Goal: Task Accomplishment & Management: Use online tool/utility

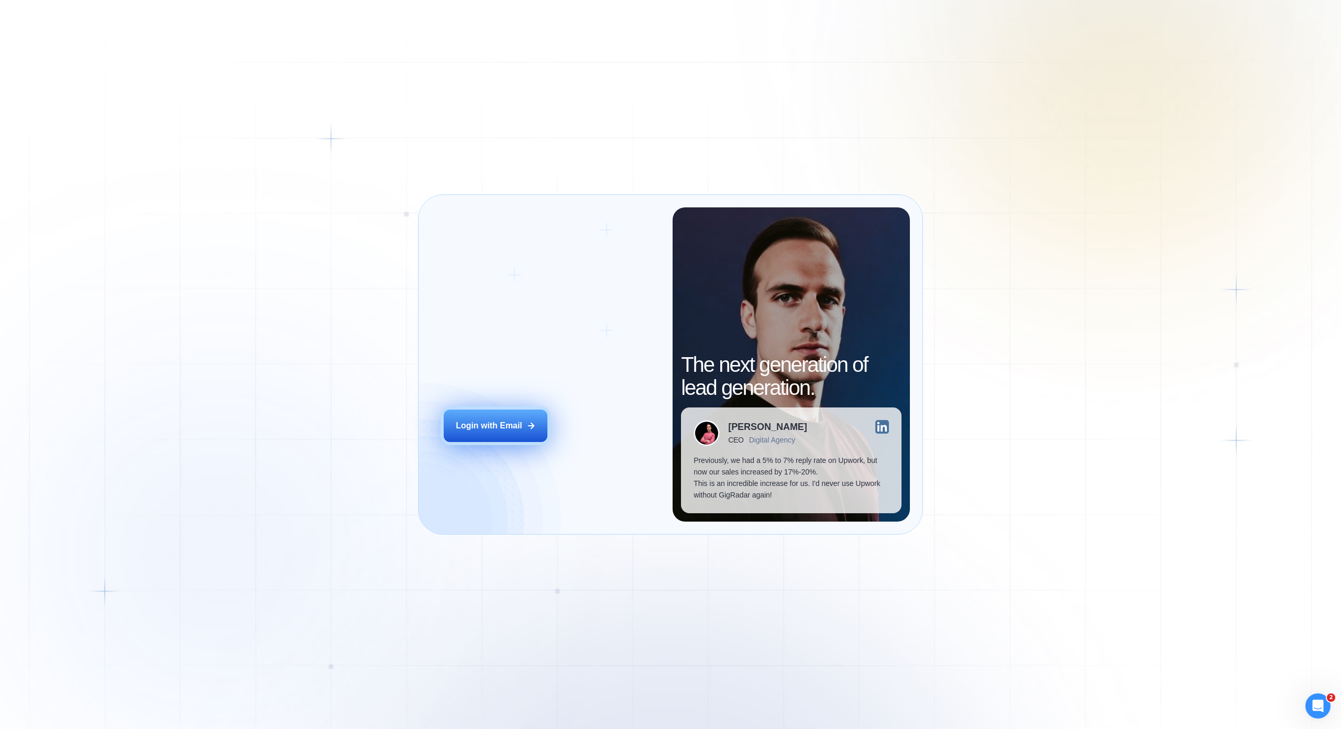
click at [511, 420] on div "Login with Email" at bounding box center [489, 426] width 67 height 12
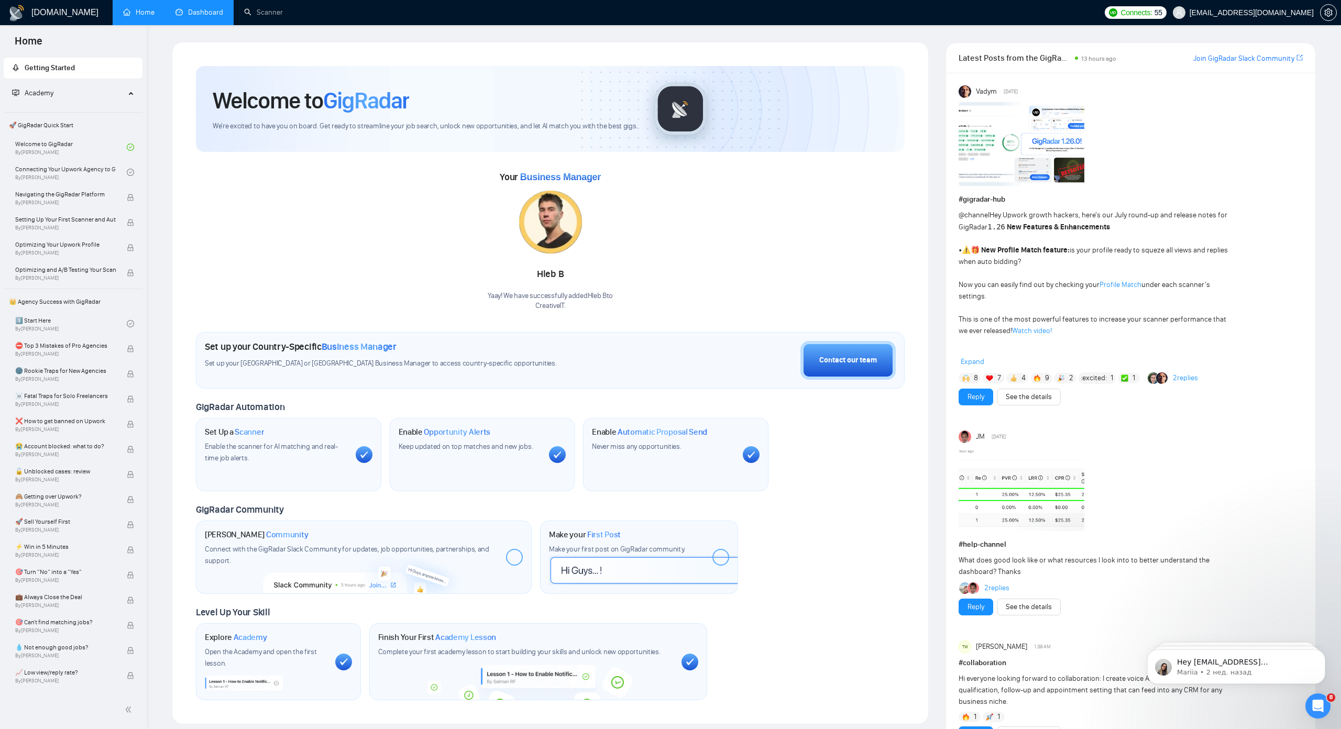
click at [200, 15] on link "Dashboard" at bounding box center [199, 12] width 48 height 9
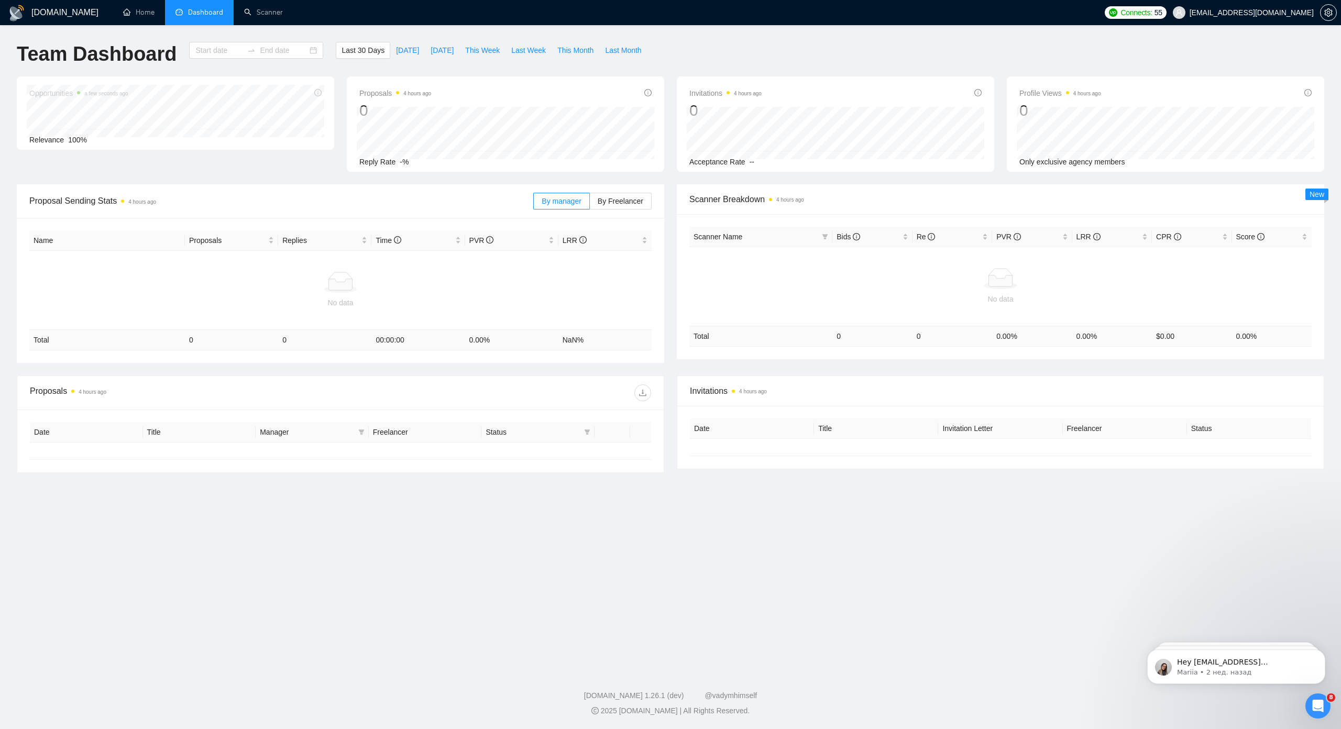
type input "[DATE]"
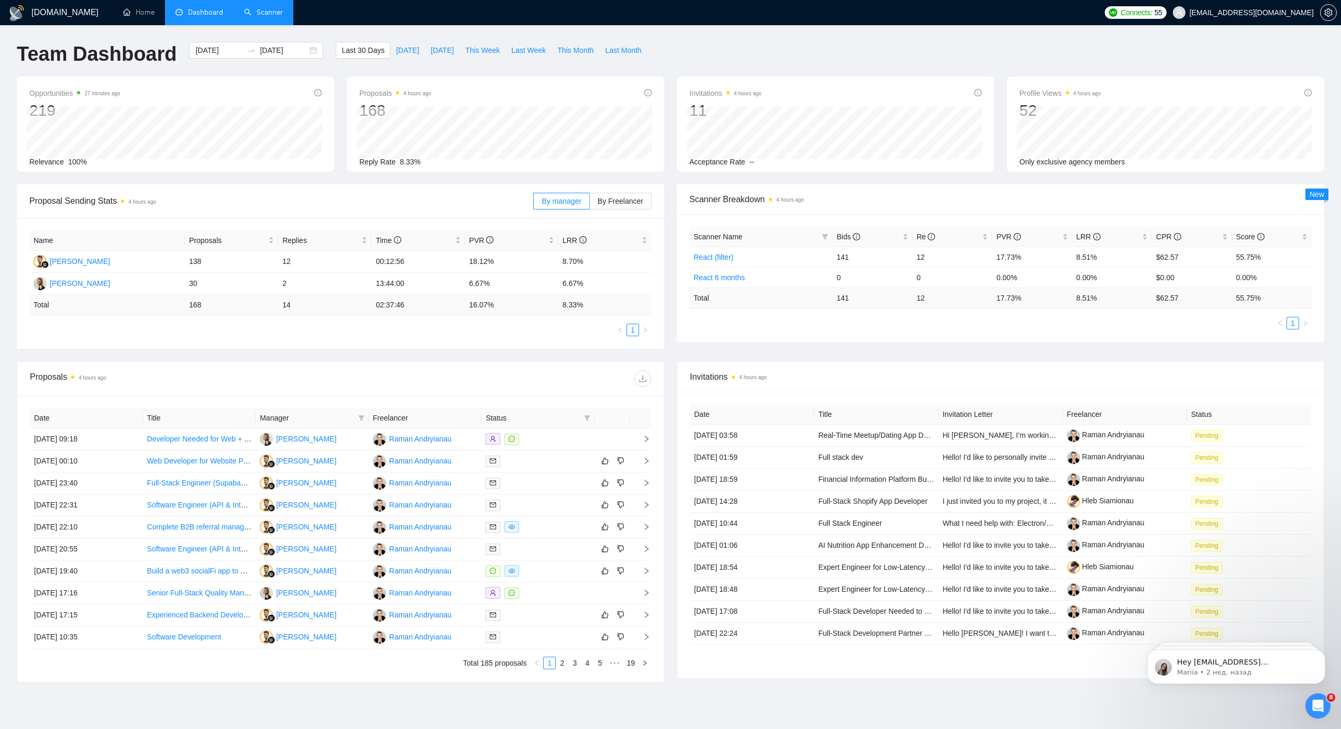
click at [244, 11] on link "Scanner" at bounding box center [263, 12] width 39 height 9
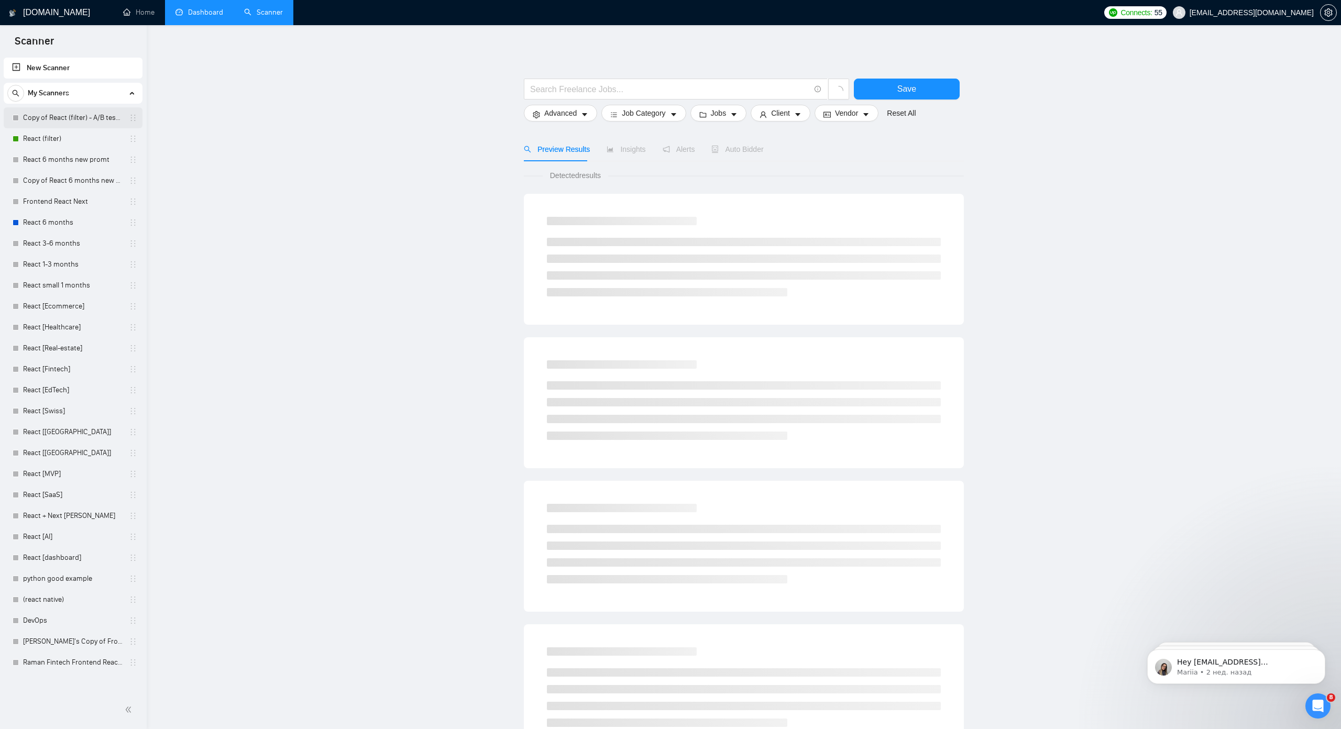
click at [70, 114] on link "Copy of React (filter) - A/B testing" at bounding box center [73, 117] width 100 height 21
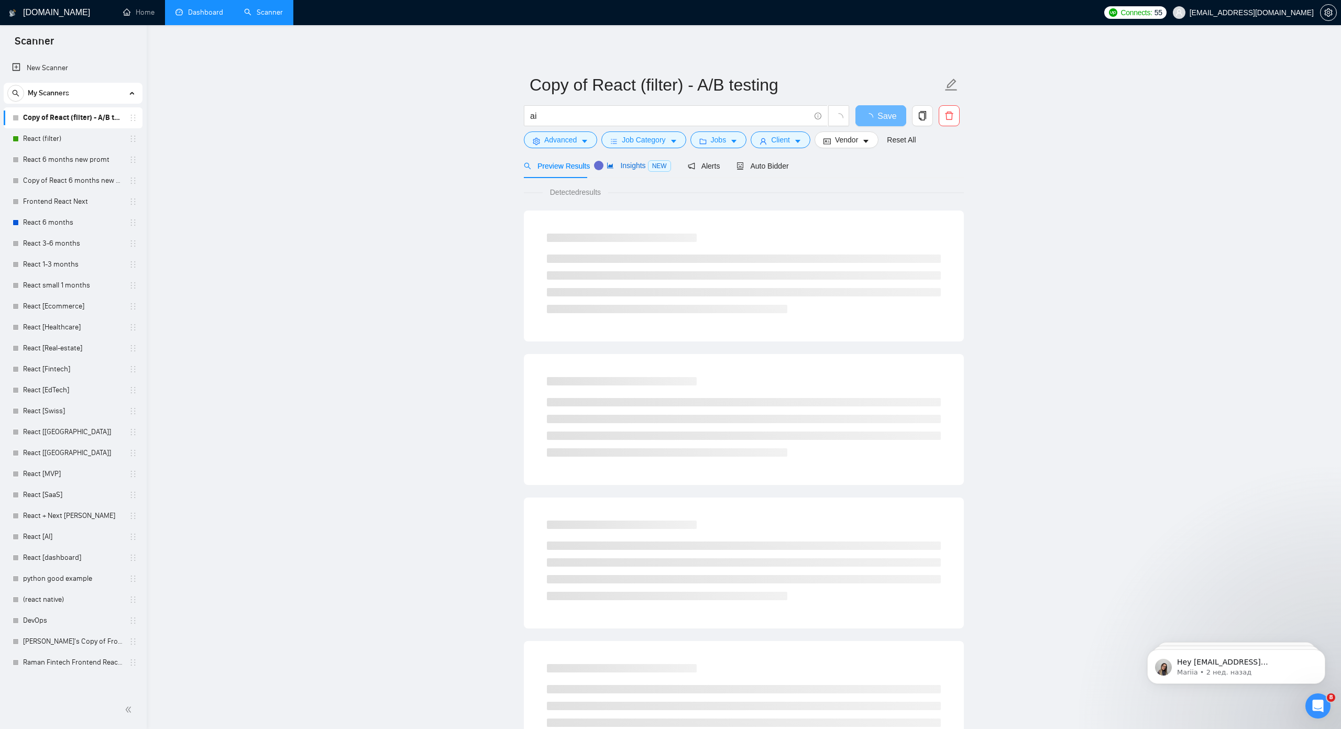
click at [619, 163] on span "Insights NEW" at bounding box center [639, 165] width 64 height 8
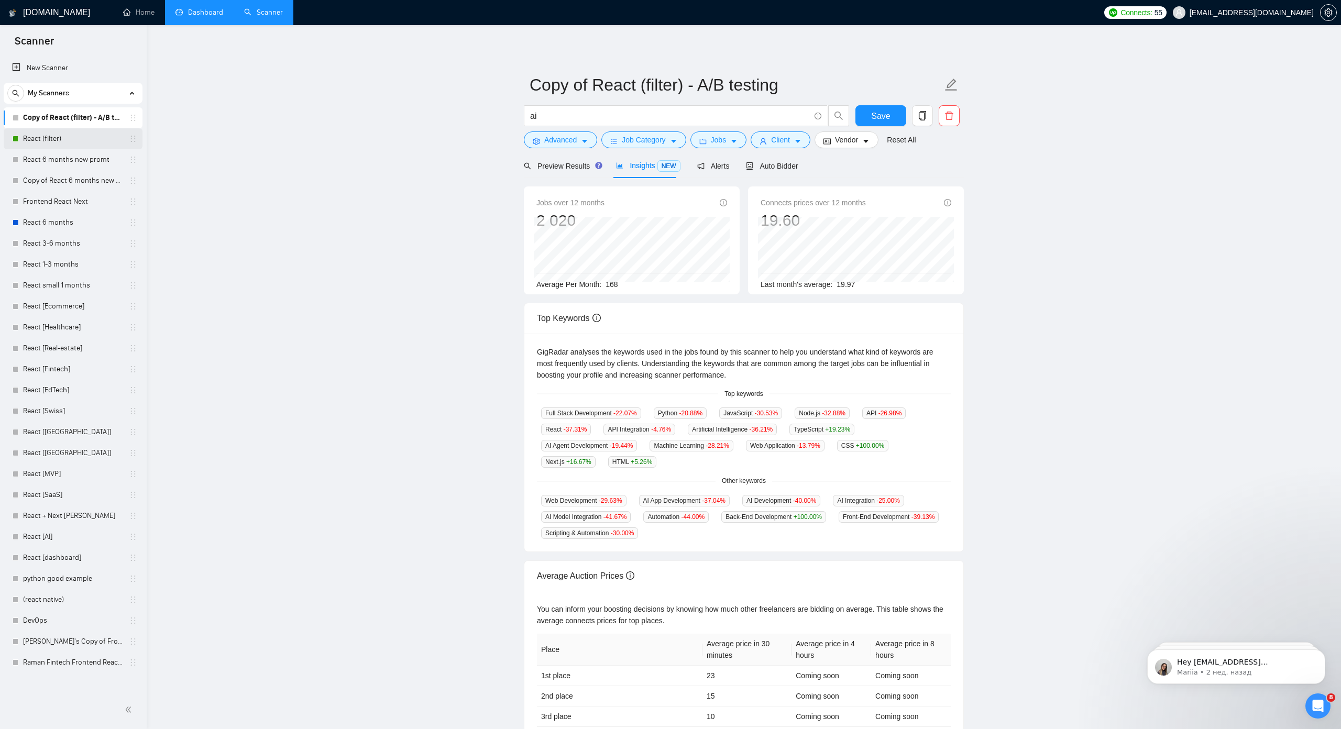
click at [71, 136] on link "React (filter)" at bounding box center [73, 138] width 100 height 21
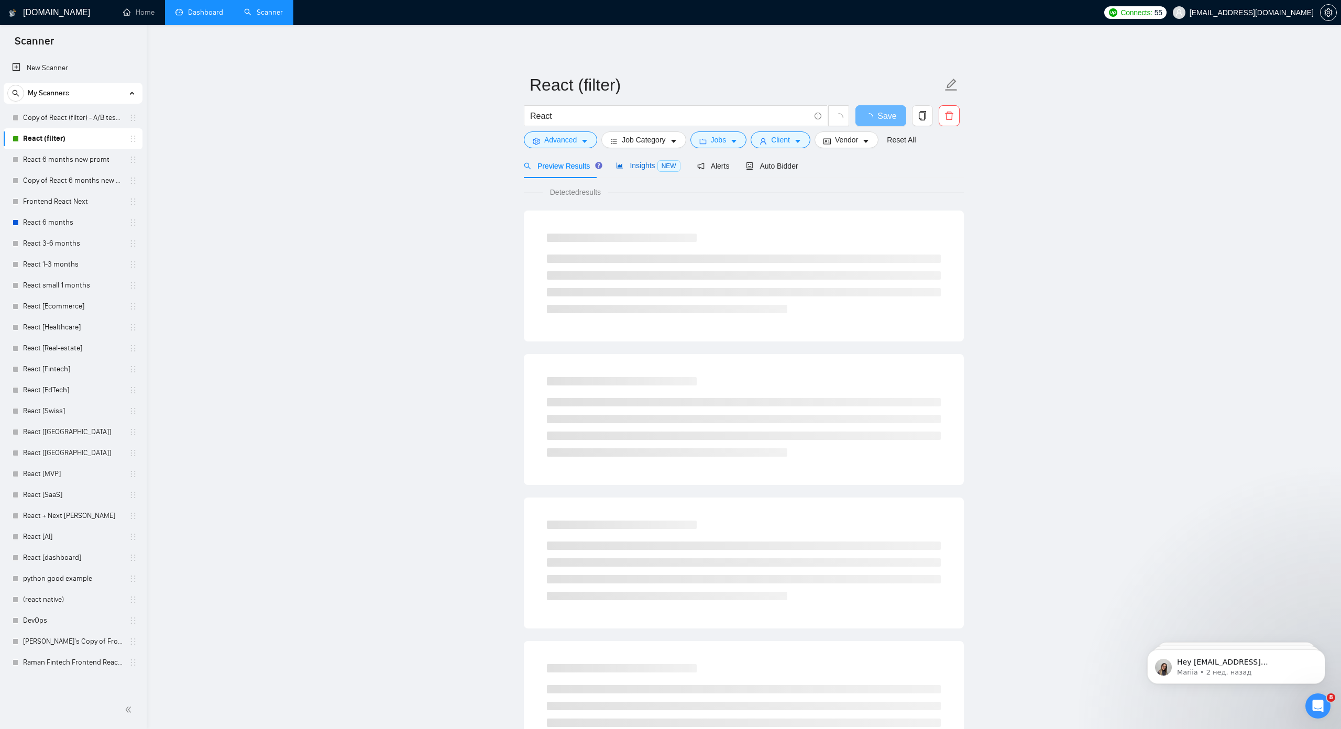
click at [631, 165] on span "Insights NEW" at bounding box center [648, 165] width 64 height 8
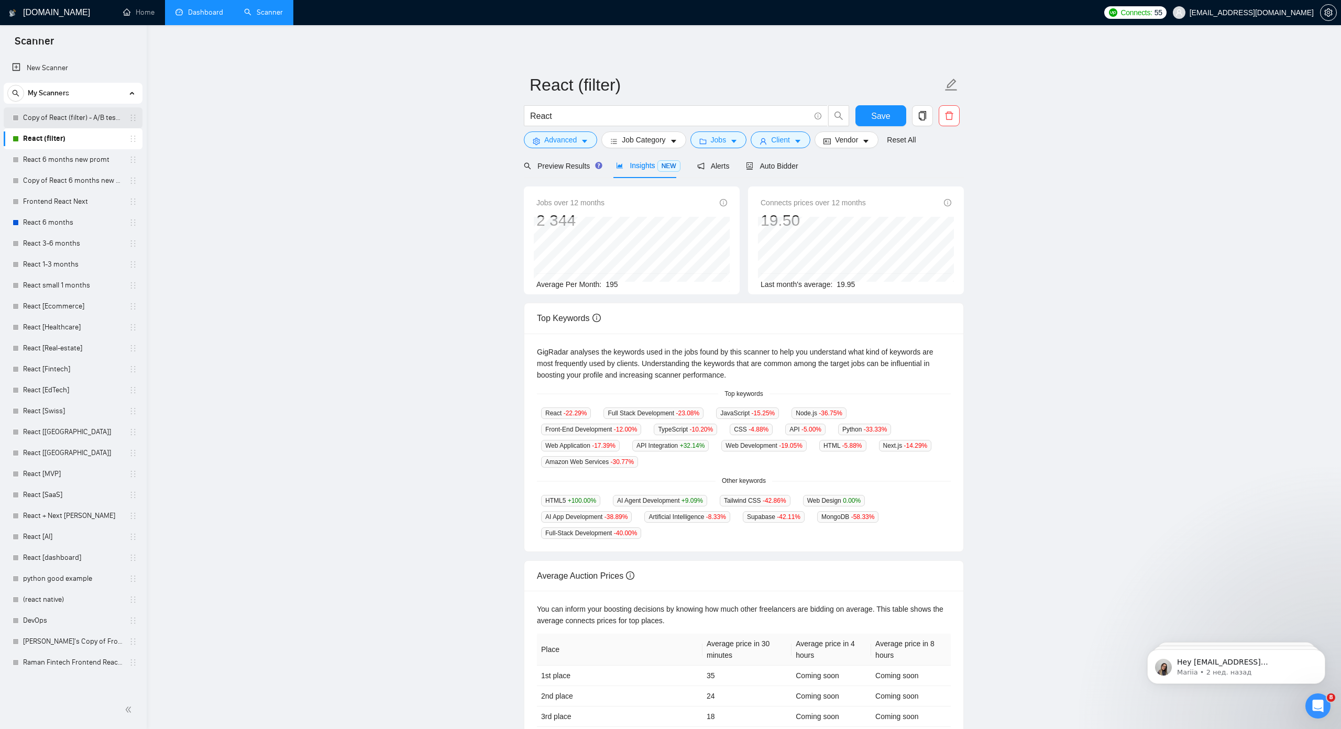
click at [66, 111] on link "Copy of React (filter) - A/B testing" at bounding box center [73, 117] width 100 height 21
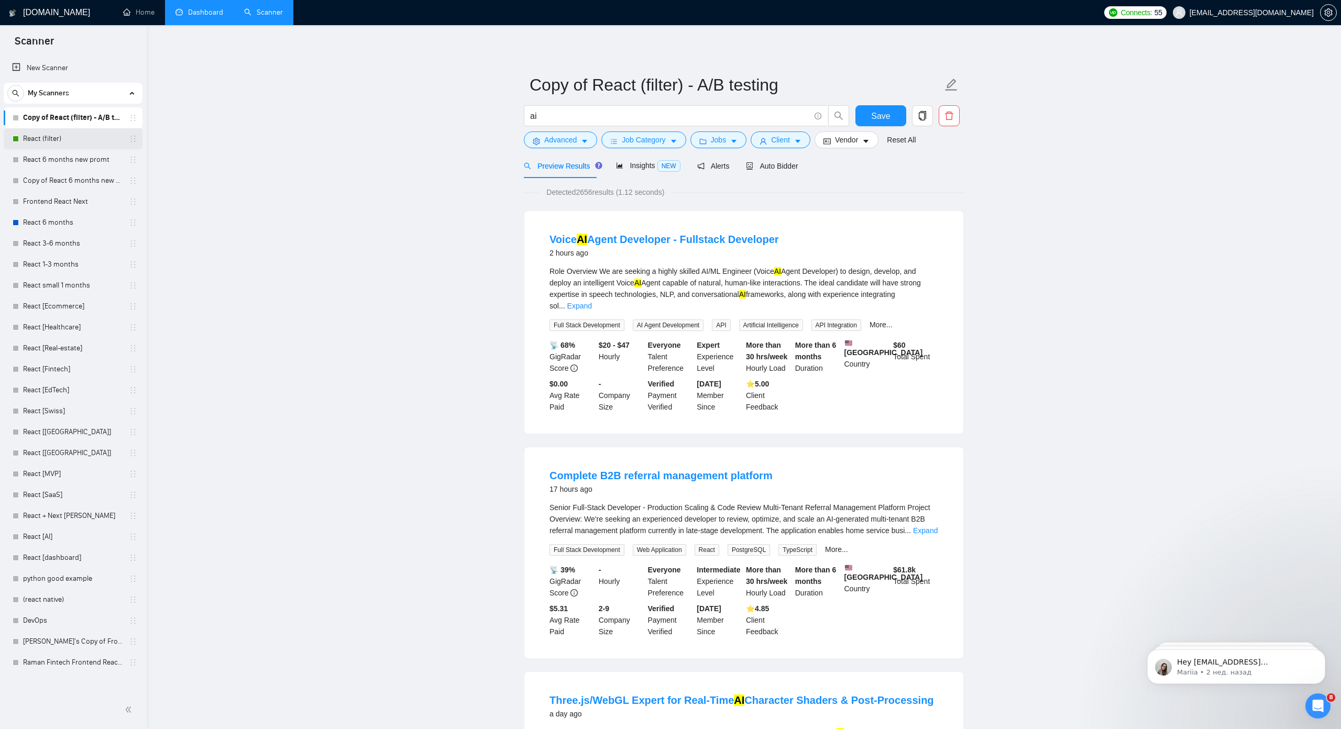
click at [57, 138] on link "React (filter)" at bounding box center [73, 138] width 100 height 21
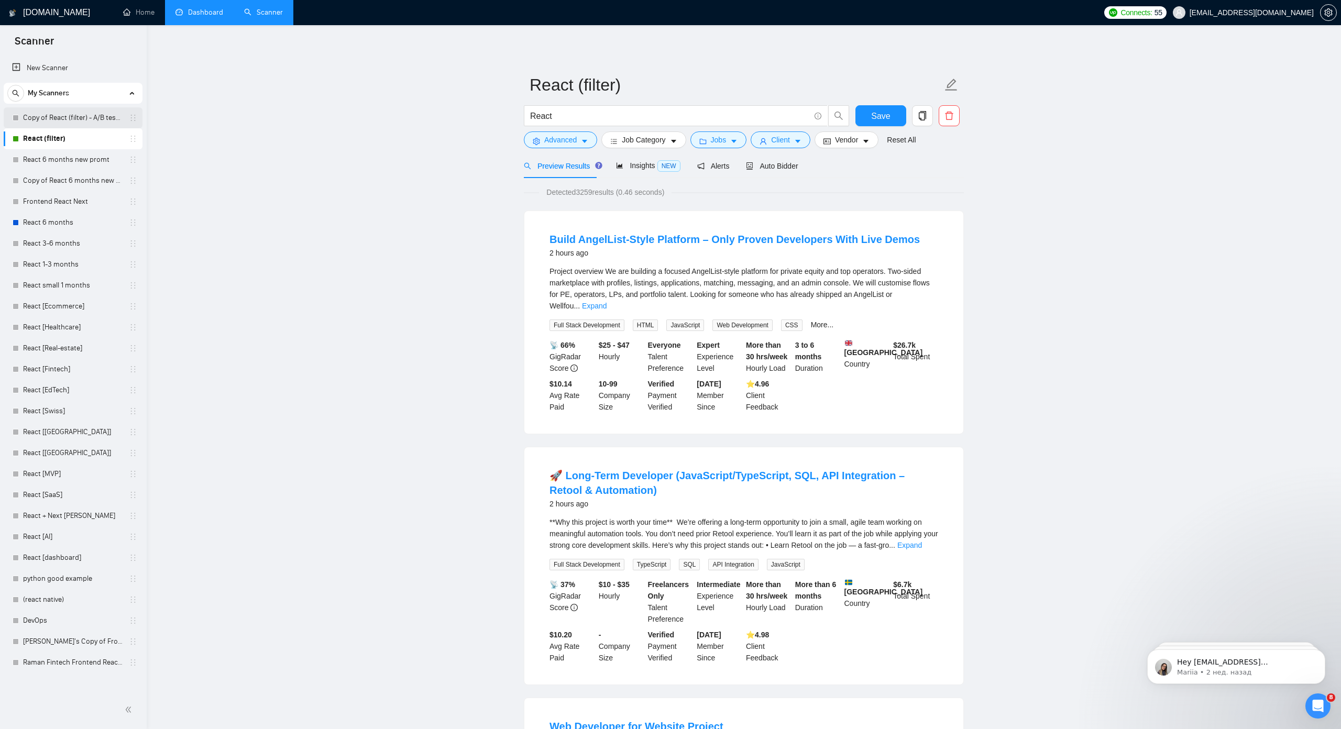
click at [47, 109] on link "Copy of React (filter) - A/B testing" at bounding box center [73, 117] width 100 height 21
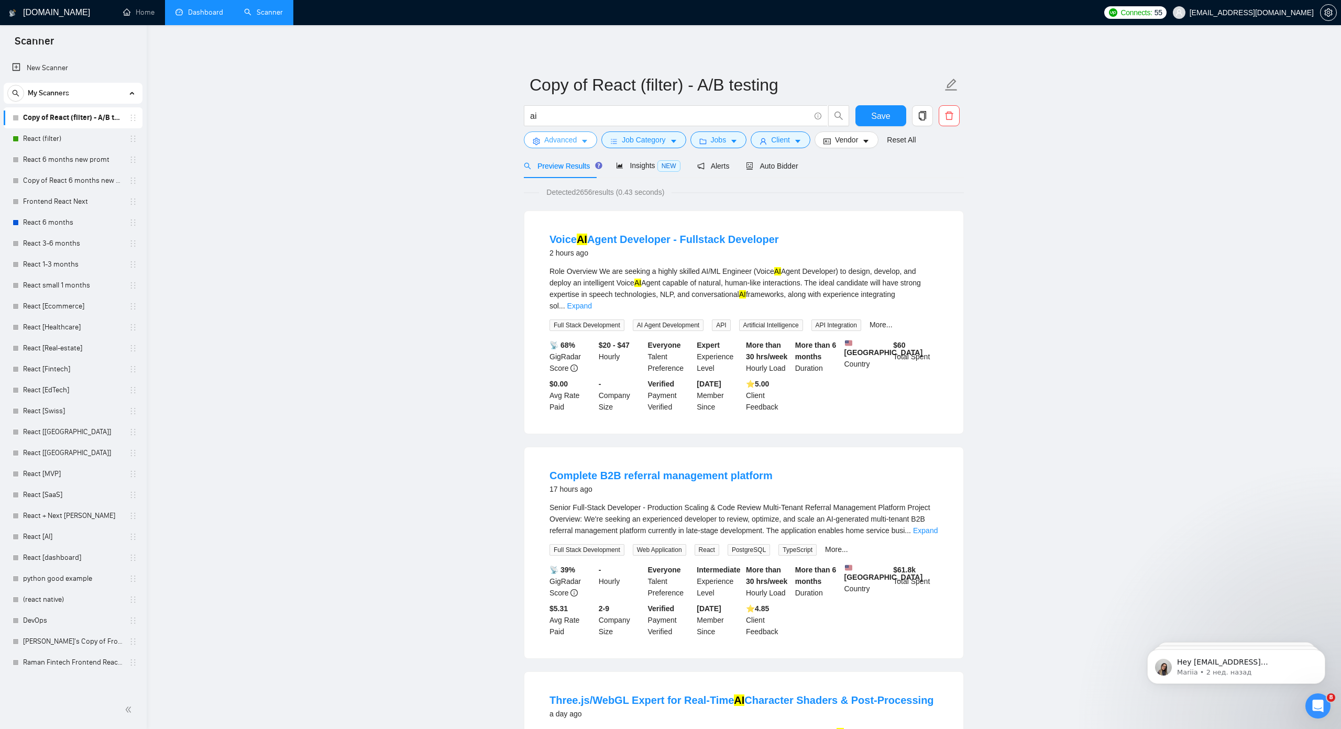
click at [576, 140] on button "Advanced" at bounding box center [560, 139] width 73 height 17
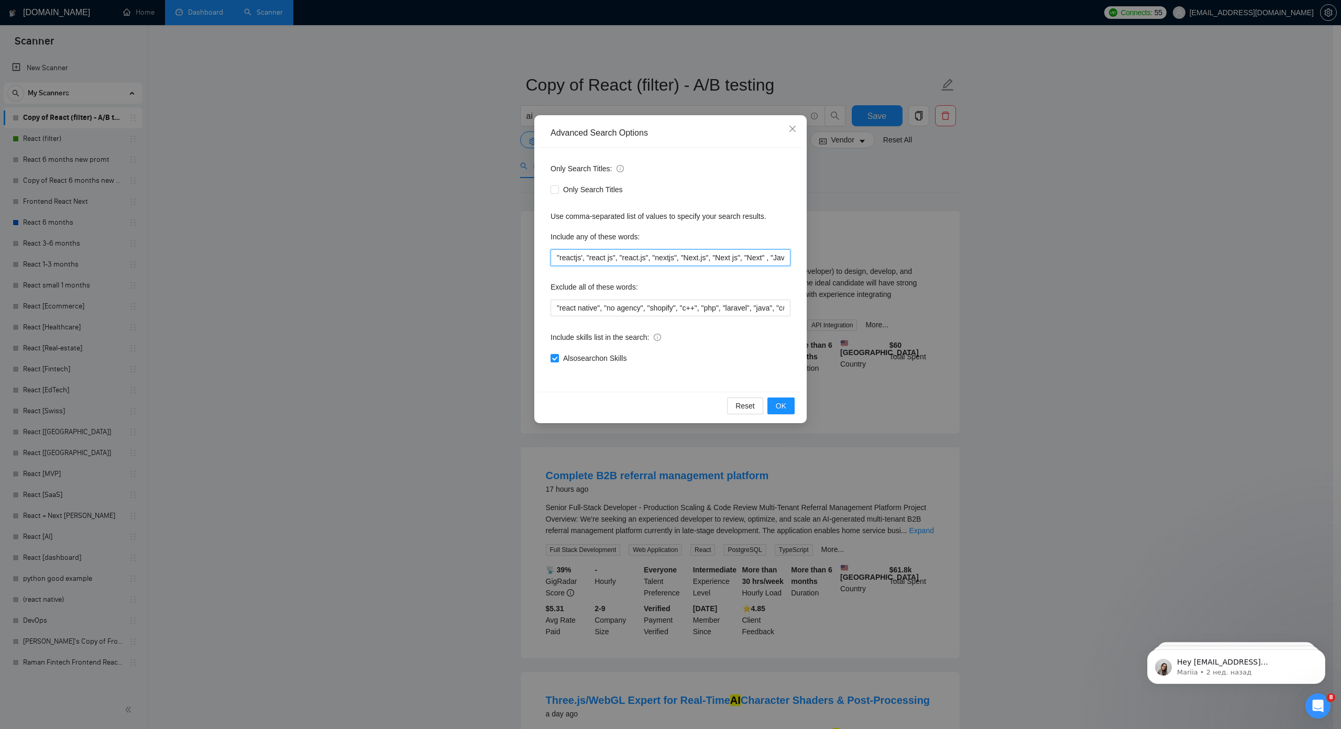
scroll to position [0, 365]
drag, startPoint x: 666, startPoint y: 261, endPoint x: 831, endPoint y: 249, distance: 164.9
click at [831, 249] on div "Advanced Search Options Only Search Titles: Only Search Titles Use comma-separa…" at bounding box center [670, 364] width 1341 height 729
click at [765, 257] on input ""reactjs', "react js", "react.js", "nextjs", "Next.js", "Next js", "Next" , "Ja…" at bounding box center [671, 257] width 240 height 17
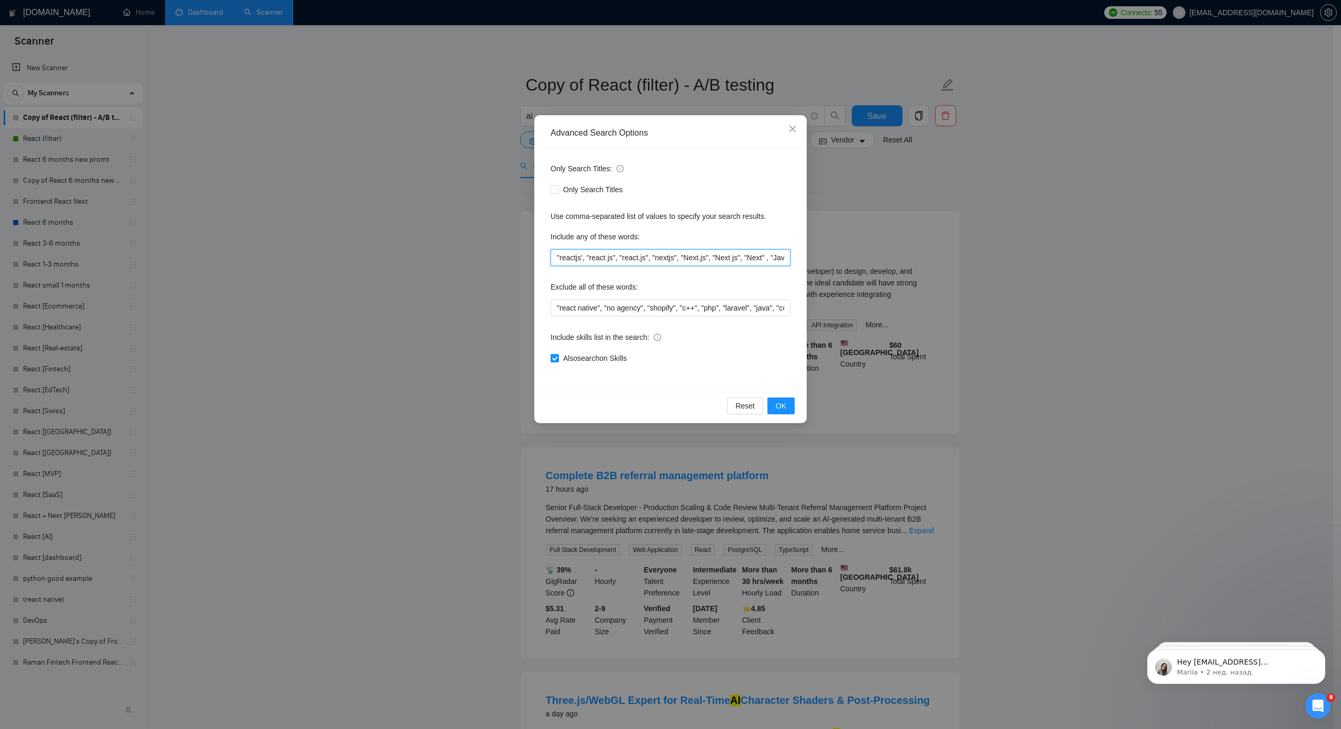
drag, startPoint x: 777, startPoint y: 257, endPoint x: 531, endPoint y: 256, distance: 246.2
click at [534, 256] on div "Advanced Search Options Only Search Titles: Only Search Titles Use comma-separa…" at bounding box center [670, 269] width 272 height 308
click at [866, 250] on div "Advanced Search Options Only Search Titles: Only Search Titles Use comma-separa…" at bounding box center [670, 364] width 1341 height 729
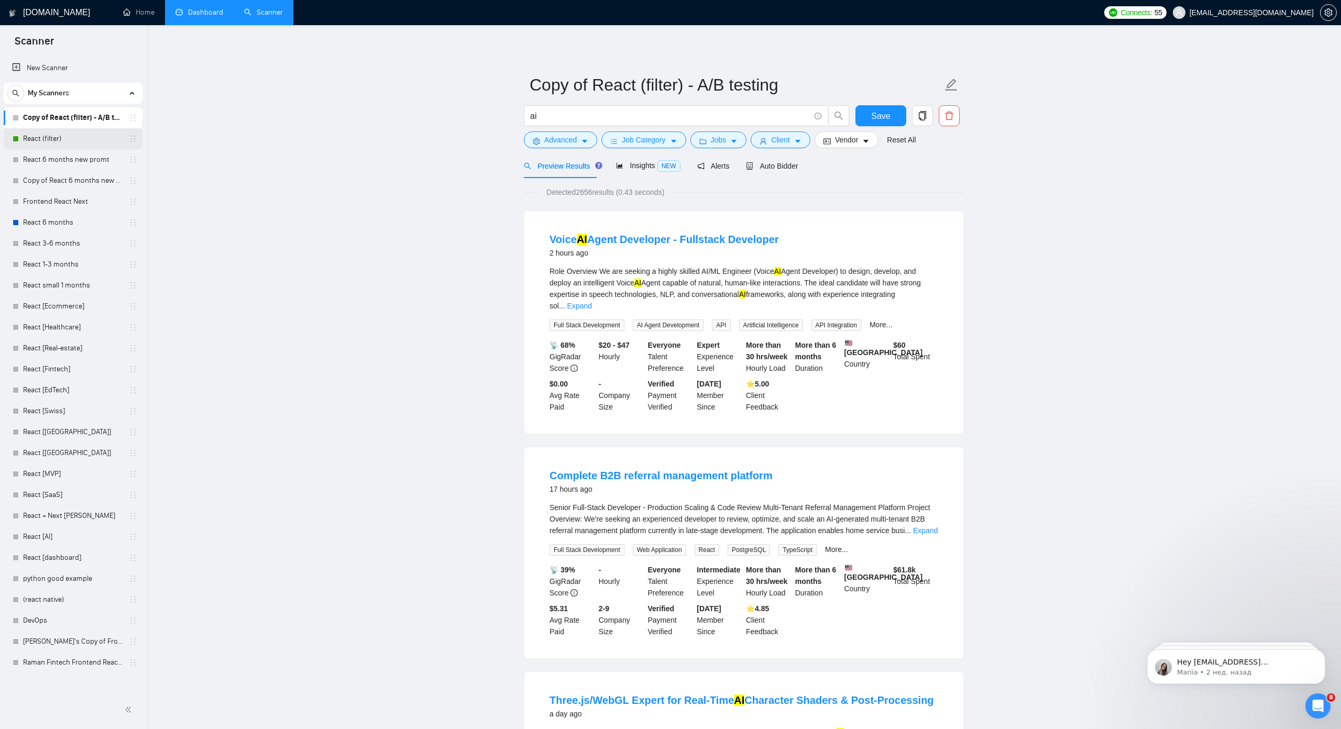
click at [72, 133] on link "React (filter)" at bounding box center [73, 138] width 100 height 21
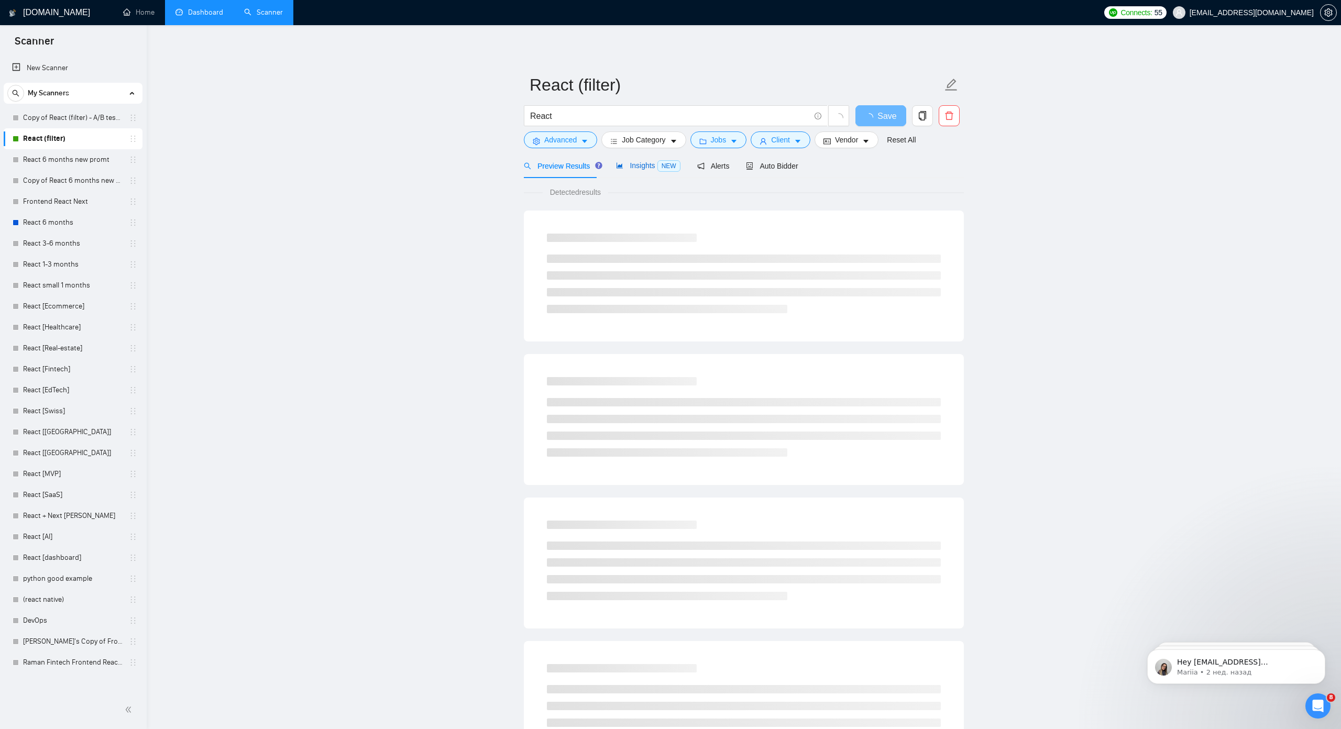
click at [624, 161] on span "Insights NEW" at bounding box center [648, 165] width 64 height 8
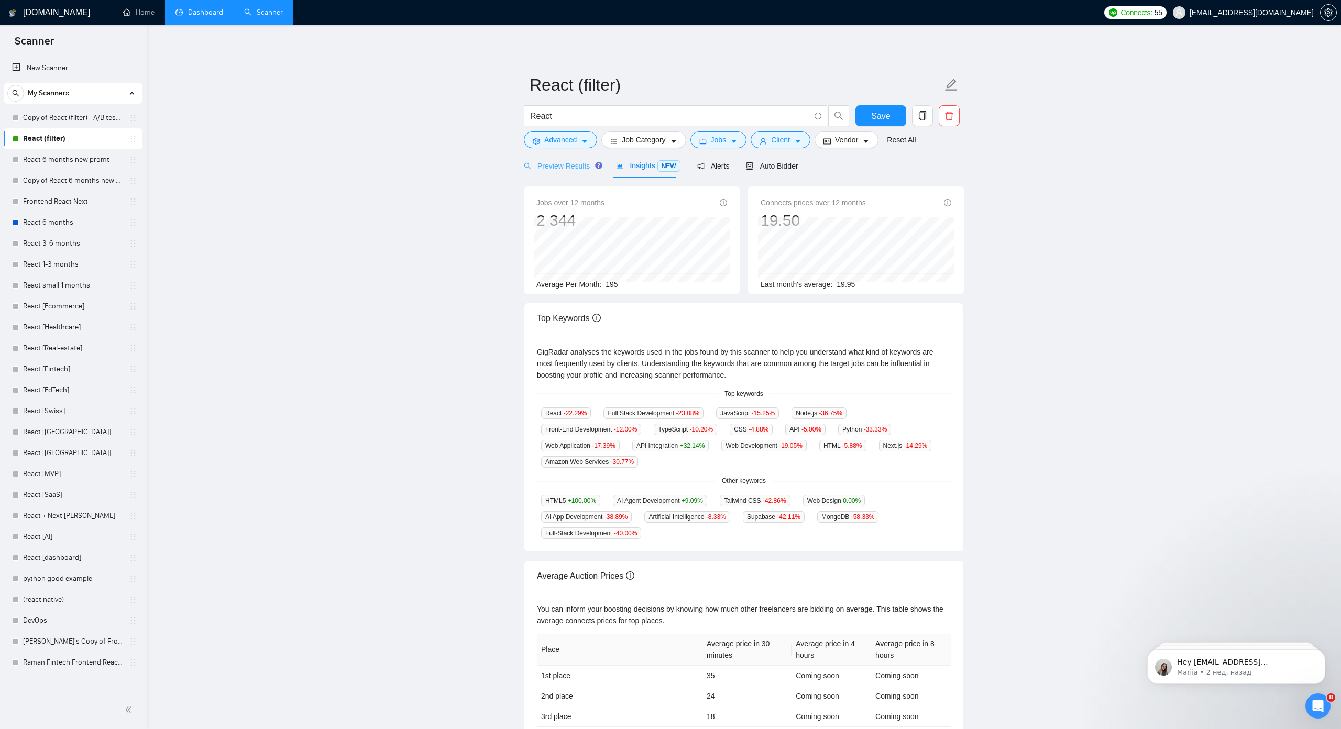
click at [559, 159] on div "Preview Results" at bounding box center [561, 165] width 75 height 25
